Goal: Transaction & Acquisition: Subscribe to service/newsletter

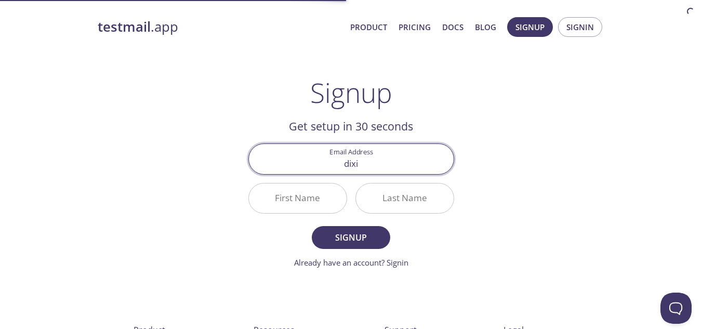
type input "[EMAIL_ADDRESS][DOMAIN_NAME]"
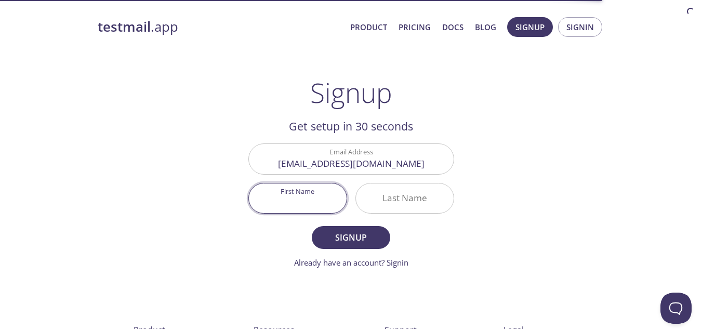
click at [294, 197] on input "First Name" at bounding box center [298, 198] width 98 height 30
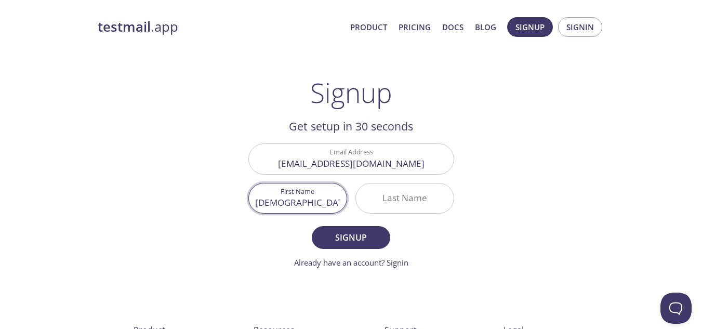
type input "[DEMOGRAPHIC_DATA]"
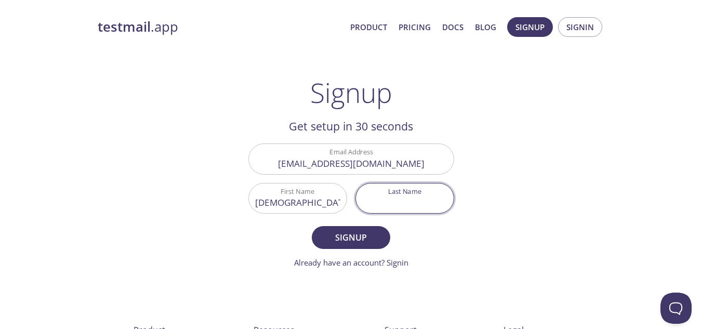
click at [390, 208] on input "Last Name" at bounding box center [405, 198] width 98 height 30
type input "Dixit"
click at [312, 226] on button "Signup" at bounding box center [351, 237] width 78 height 23
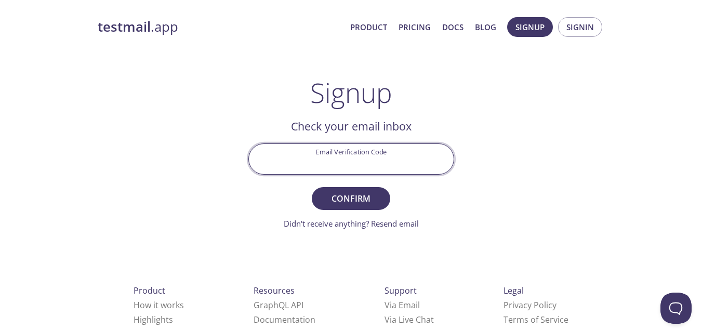
click at [347, 149] on input "Email Verification Code" at bounding box center [351, 159] width 205 height 30
paste input "B53R921"
type input "B53R921"
click at [312, 187] on button "Confirm" at bounding box center [351, 198] width 78 height 23
